Goal: Task Accomplishment & Management: Complete application form

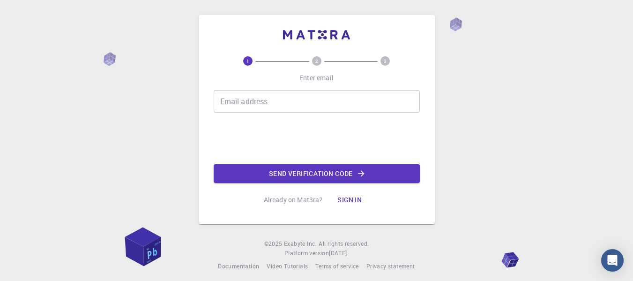
click at [297, 116] on div "Email address Email address 0cAFcWeA6LQIOwdZV--VtlDEfNLTC2qCPpvq_jDd2DQ7b_oVwwH…" at bounding box center [317, 136] width 206 height 93
click at [292, 105] on input "Email address" at bounding box center [317, 101] width 206 height 23
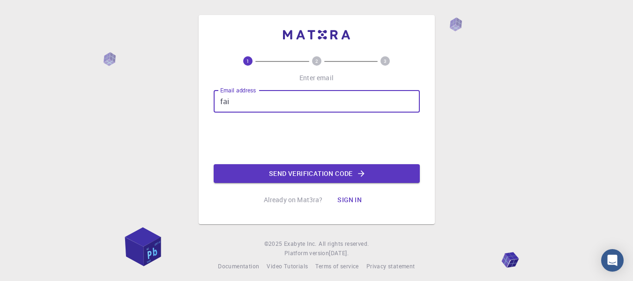
type input "[EMAIL_ADDRESS][DOMAIN_NAME]"
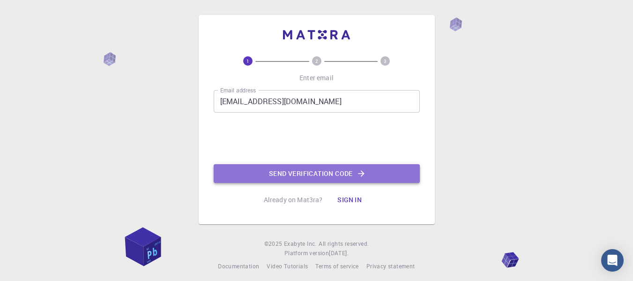
click at [321, 176] on button "Send verification code" at bounding box center [317, 173] width 206 height 19
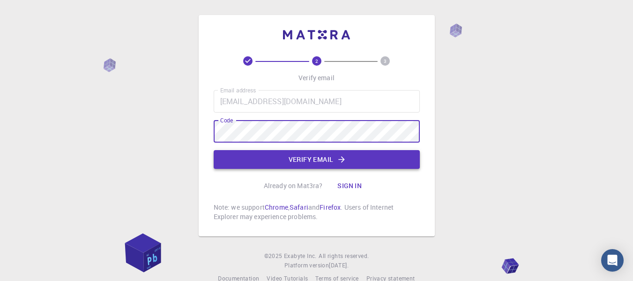
click at [274, 159] on button "Verify email" at bounding box center [317, 159] width 206 height 19
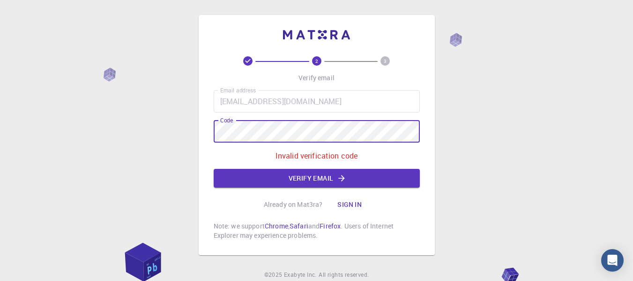
click at [195, 133] on div "2 3 Verify email Email address [EMAIL_ADDRESS][DOMAIN_NAME] Email address Code …" at bounding box center [316, 158] width 633 height 317
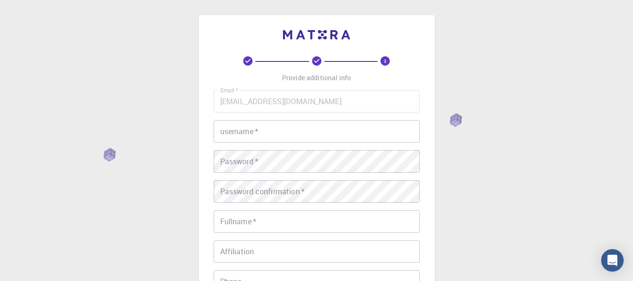
click at [286, 135] on input "username   *" at bounding box center [317, 131] width 206 height 23
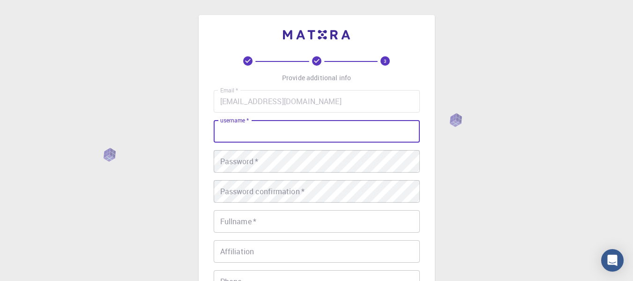
type input "F"
click at [286, 136] on input "f" at bounding box center [317, 131] width 206 height 23
type input "faiz.khan64"
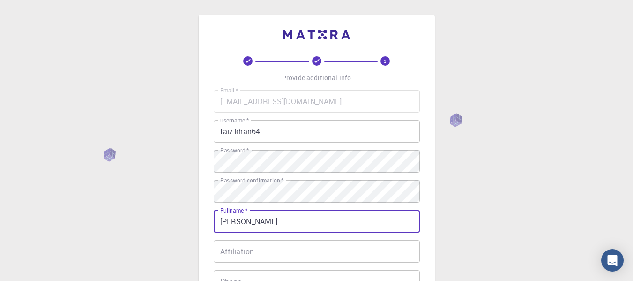
type input "[PERSON_NAME]"
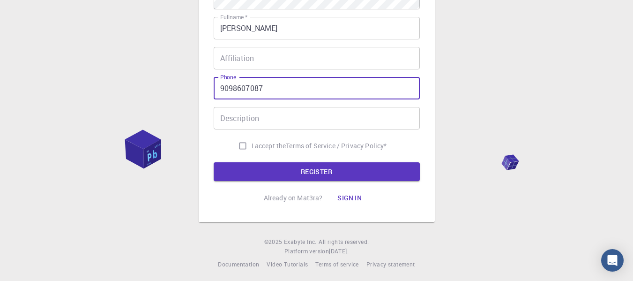
scroll to position [196, 0]
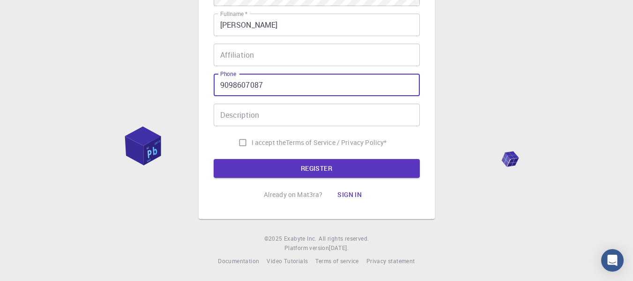
type input "9098607087"
click at [274, 143] on span "I accept the" at bounding box center [269, 142] width 35 height 9
click at [252, 143] on input "I accept the Terms of Service / Privacy Policy *" at bounding box center [243, 143] width 18 height 18
checkbox input "true"
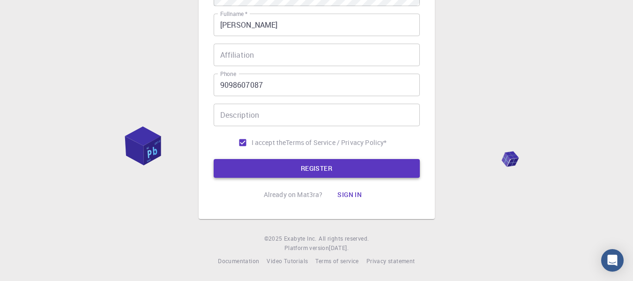
click at [309, 170] on button "REGISTER" at bounding box center [317, 168] width 206 height 19
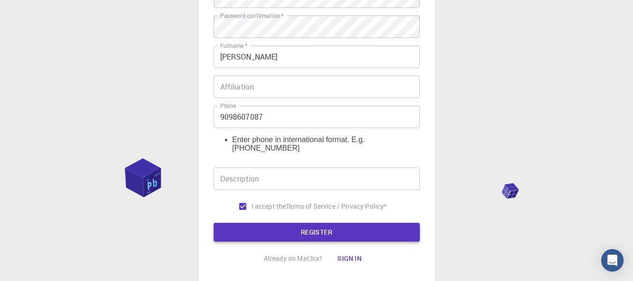
scroll to position [220, 0]
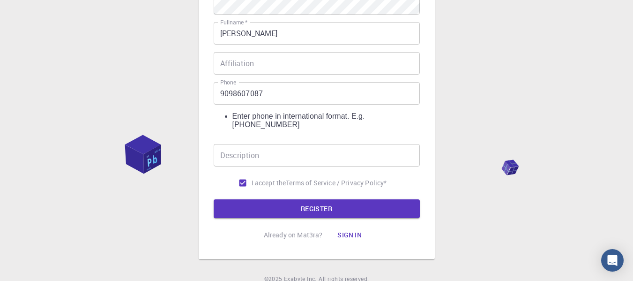
click at [293, 82] on input "9098607087" at bounding box center [317, 93] width 206 height 23
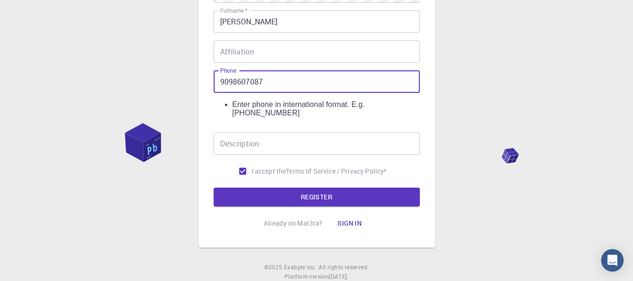
scroll to position [234, 0]
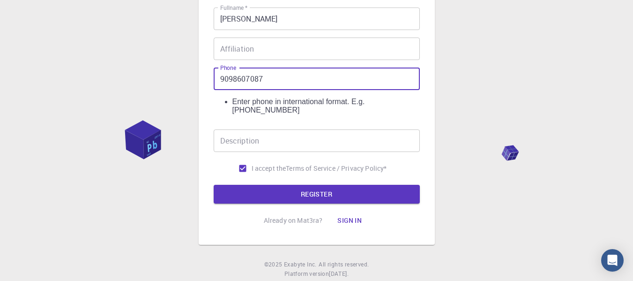
drag, startPoint x: 219, startPoint y: 74, endPoint x: 233, endPoint y: 73, distance: 13.6
click at [219, 74] on input "9098607087" at bounding box center [317, 79] width 206 height 23
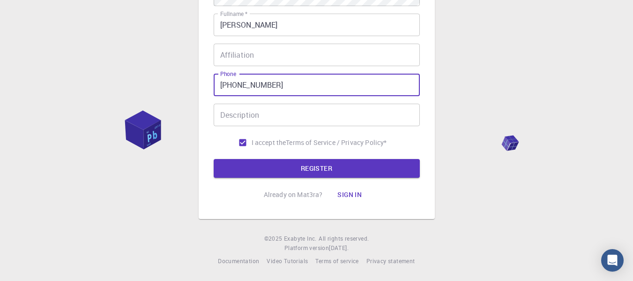
scroll to position [220, 0]
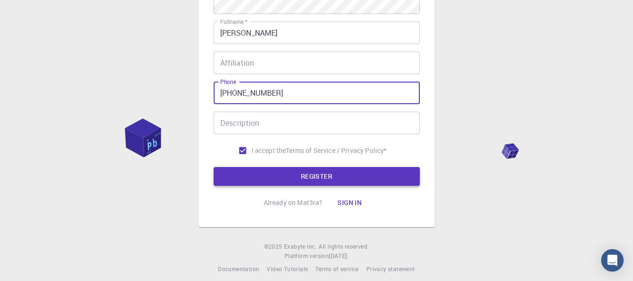
type input "[PHONE_NUMBER]"
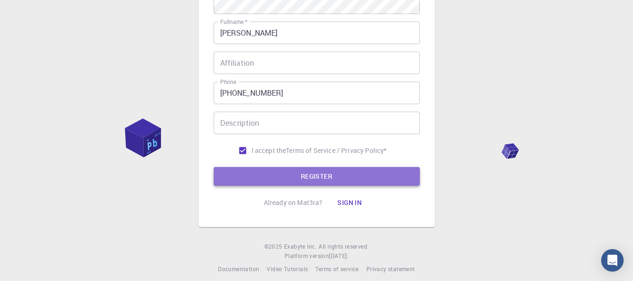
click at [268, 170] on button "REGISTER" at bounding box center [317, 176] width 206 height 19
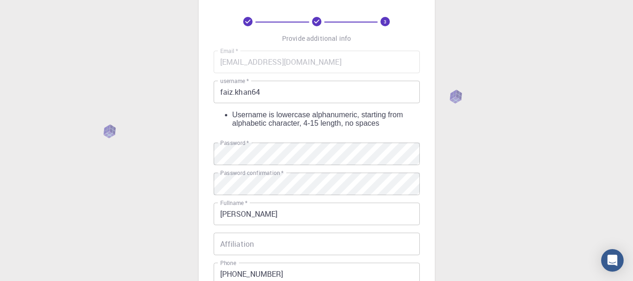
scroll to position [33, 0]
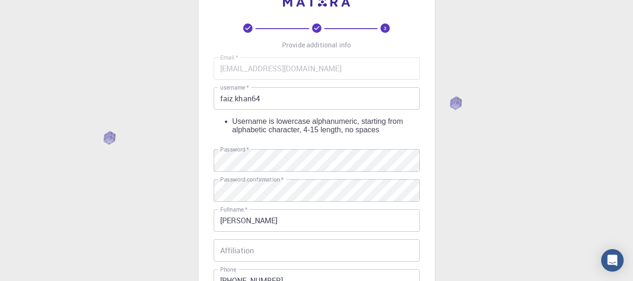
click at [236, 99] on input "faiz.khan64" at bounding box center [317, 98] width 206 height 23
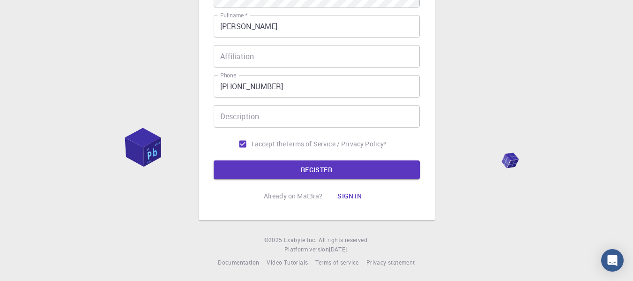
scroll to position [196, 0]
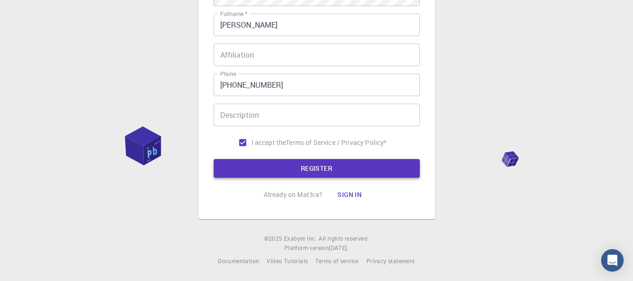
type input "faizkhan64"
click at [290, 165] on button "REGISTER" at bounding box center [317, 168] width 206 height 19
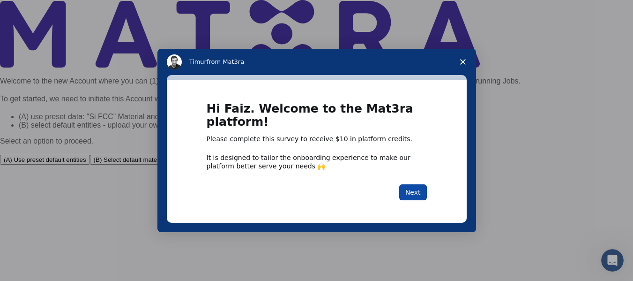
click at [413, 188] on button "Next" at bounding box center [413, 192] width 28 height 16
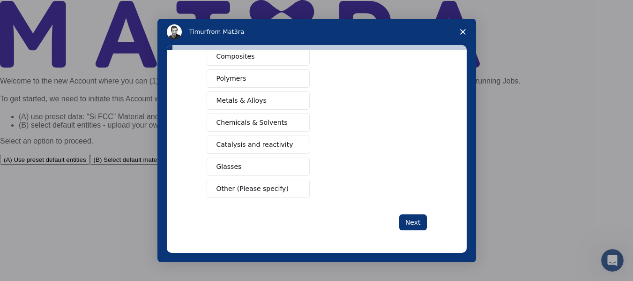
scroll to position [47, 0]
click at [466, 28] on span "Close survey" at bounding box center [463, 32] width 26 height 26
